Goal: Task Accomplishment & Management: Manage account settings

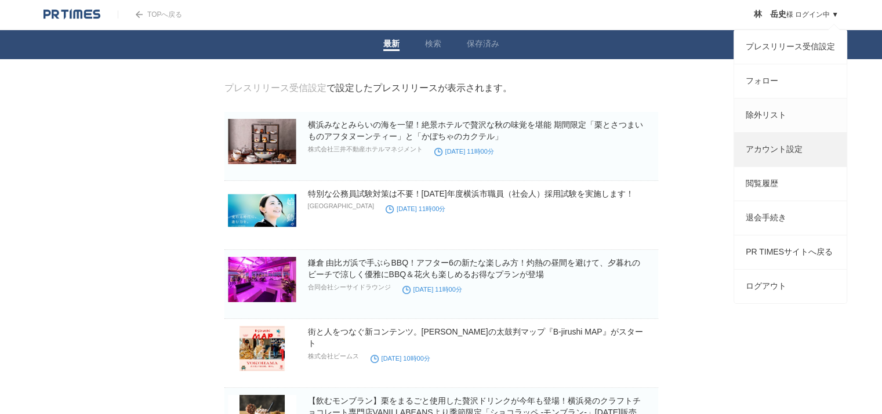
click at [804, 154] on link "アカウント設定" at bounding box center [790, 150] width 112 height 34
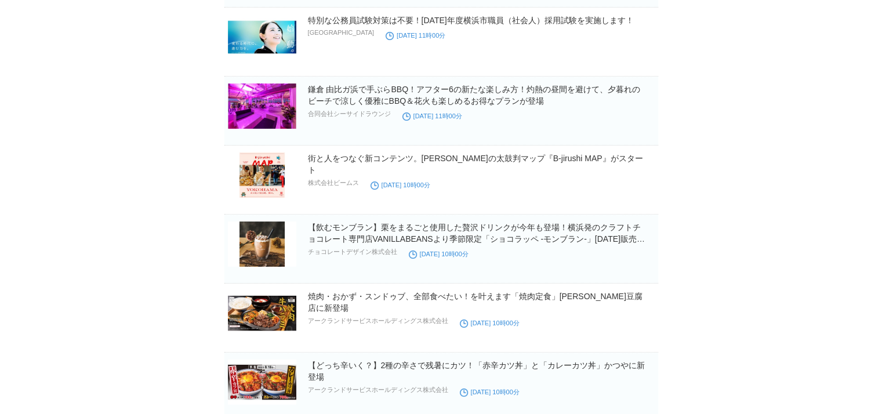
scroll to position [174, 0]
